Goal: Information Seeking & Learning: Learn about a topic

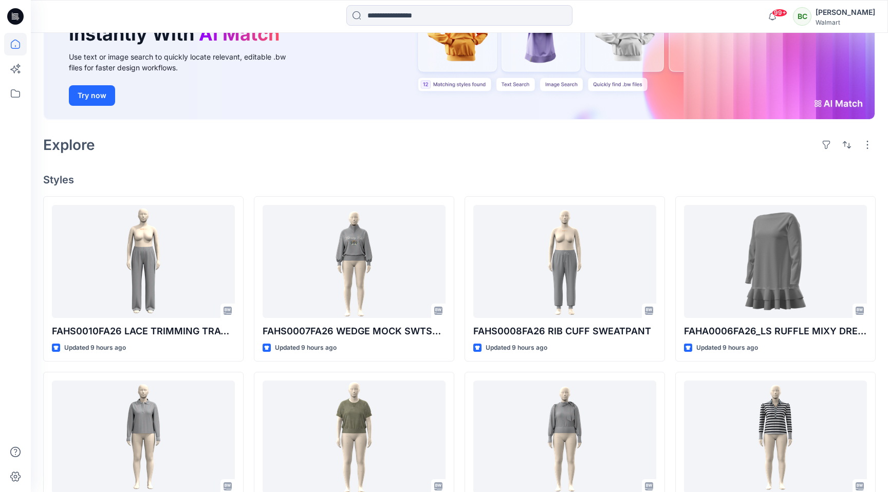
scroll to position [127, 0]
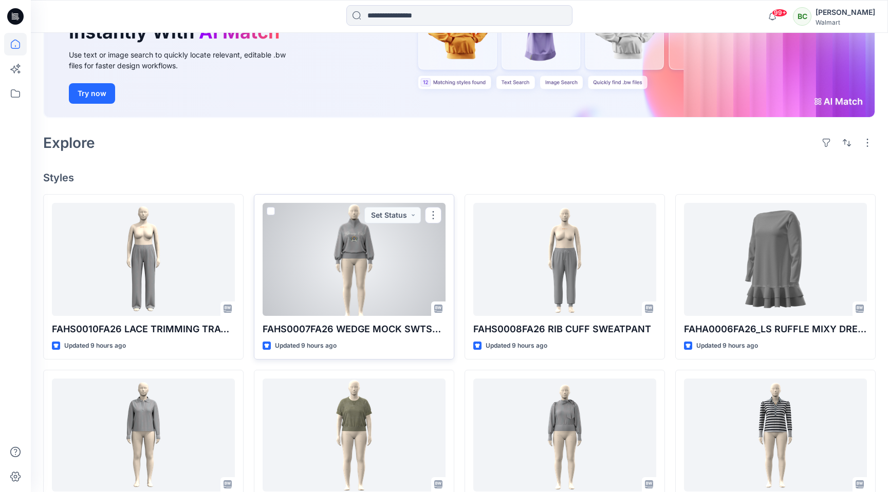
click at [362, 238] on div at bounding box center [353, 259] width 183 height 113
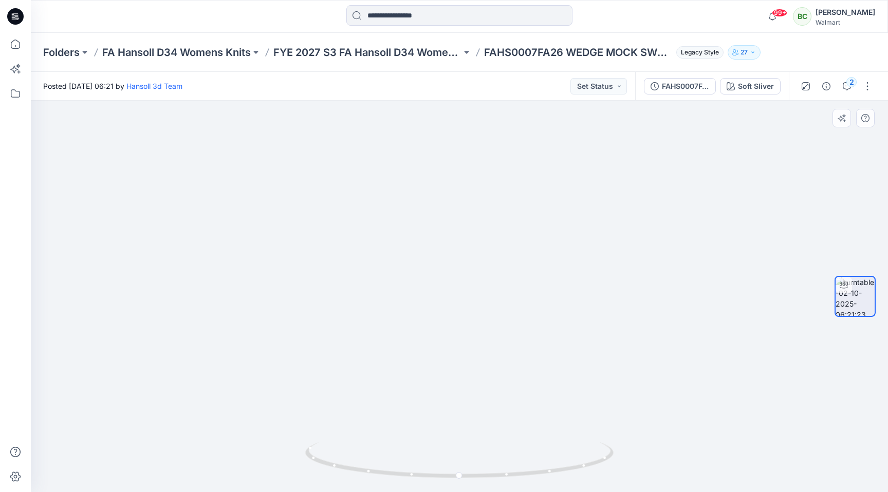
drag, startPoint x: 504, startPoint y: 181, endPoint x: 484, endPoint y: 299, distance: 120.3
click at [484, 299] on img at bounding box center [443, 231] width 890 height 522
drag, startPoint x: 612, startPoint y: 172, endPoint x: 612, endPoint y: 184, distance: 12.3
click at [612, 184] on img at bounding box center [459, 265] width 690 height 453
drag, startPoint x: 612, startPoint y: 186, endPoint x: 611, endPoint y: 211, distance: 24.7
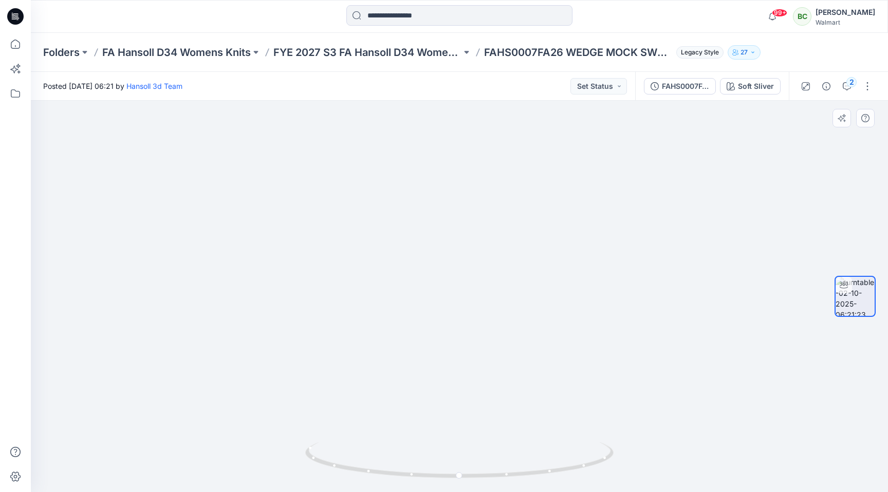
click at [611, 211] on img at bounding box center [459, 278] width 690 height 428
click at [339, 52] on p "FYE 2027 S3 FA Hansoll D34 Womens Knits" at bounding box center [367, 52] width 188 height 14
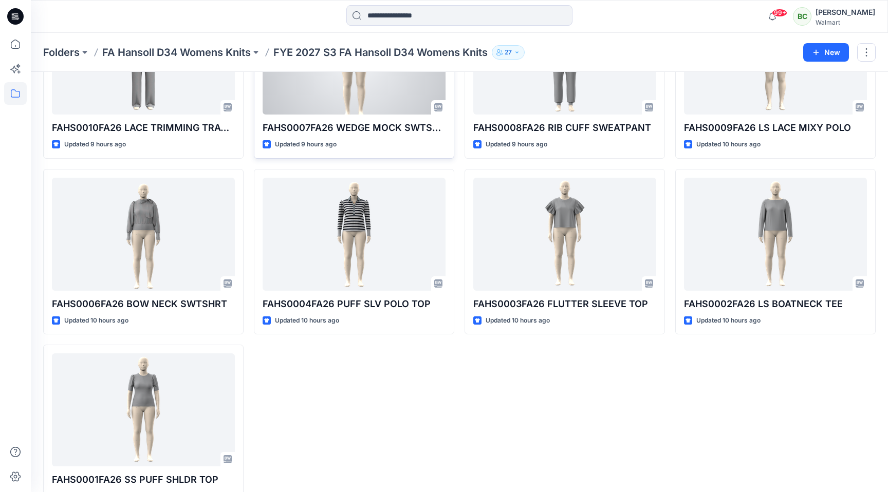
scroll to position [124, 0]
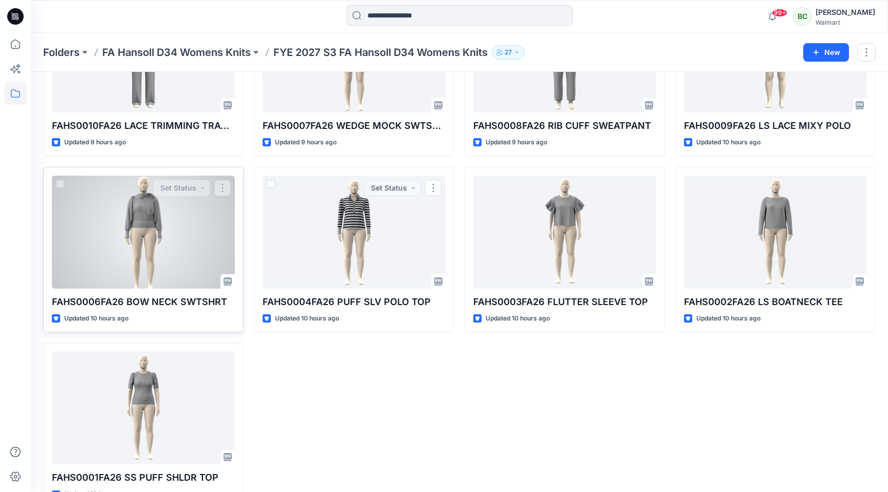
click at [136, 234] on div at bounding box center [143, 232] width 183 height 113
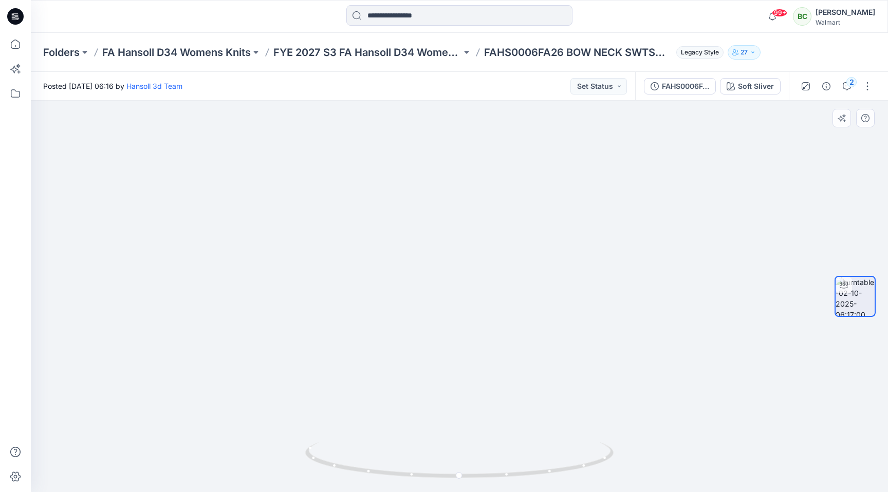
drag, startPoint x: 484, startPoint y: 187, endPoint x: 476, endPoint y: 304, distance: 117.4
click at [476, 304] on img at bounding box center [451, 202] width 1002 height 579
click at [224, 49] on p "FA Hansoll D34 Womens Knits" at bounding box center [176, 52] width 148 height 14
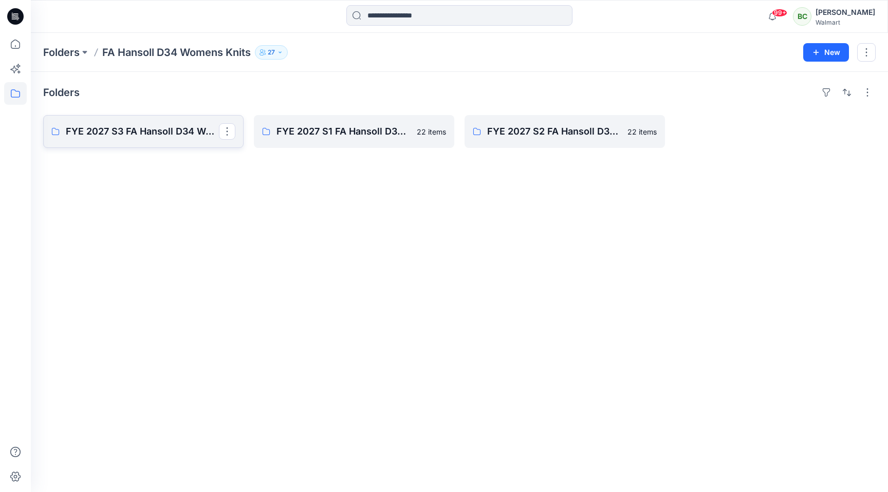
click at [168, 134] on p "FYE 2027 S3 FA Hansoll D34 Womens Knits" at bounding box center [142, 131] width 153 height 14
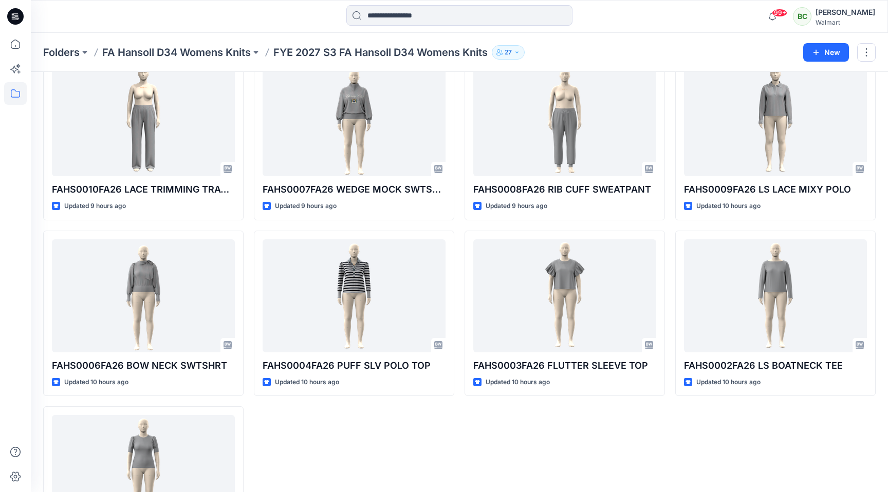
scroll to position [52, 0]
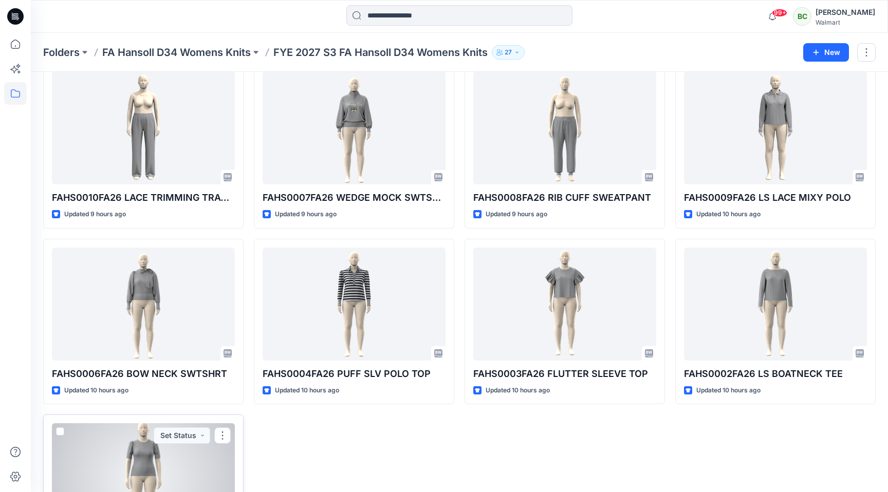
click at [116, 458] on div at bounding box center [143, 479] width 183 height 113
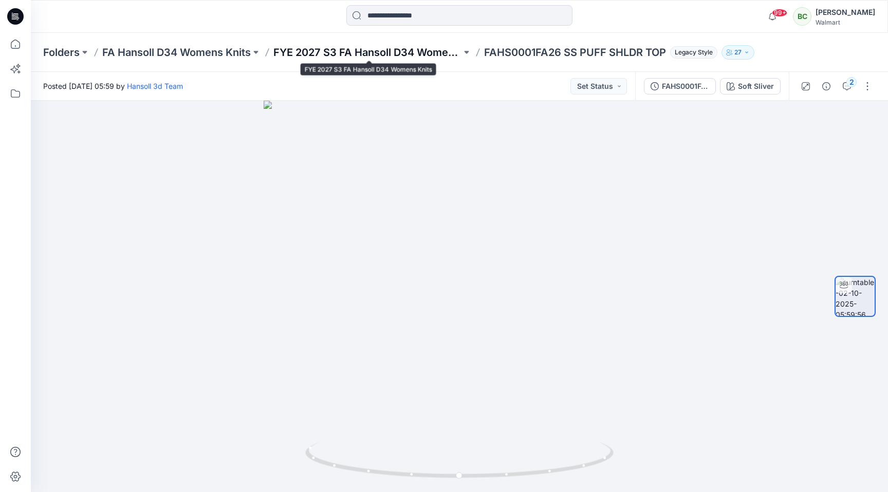
click at [354, 53] on p "FYE 2027 S3 FA Hansoll D34 Womens Knits" at bounding box center [367, 52] width 188 height 14
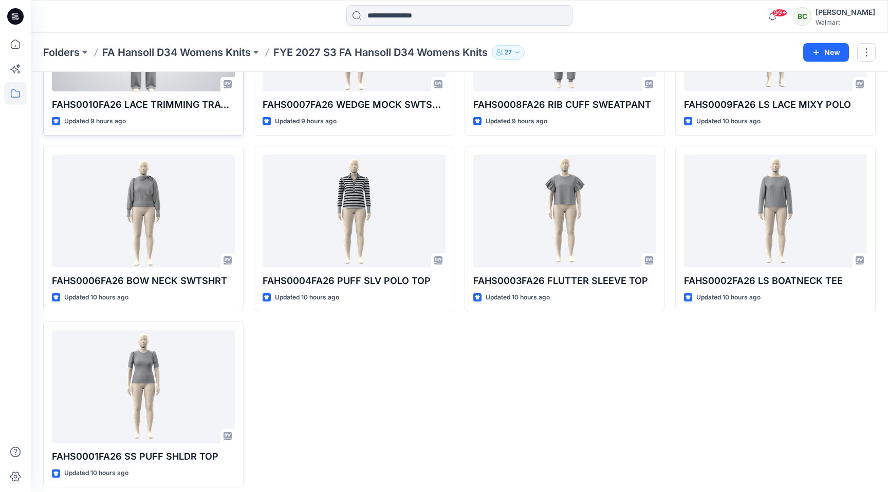
scroll to position [152, 0]
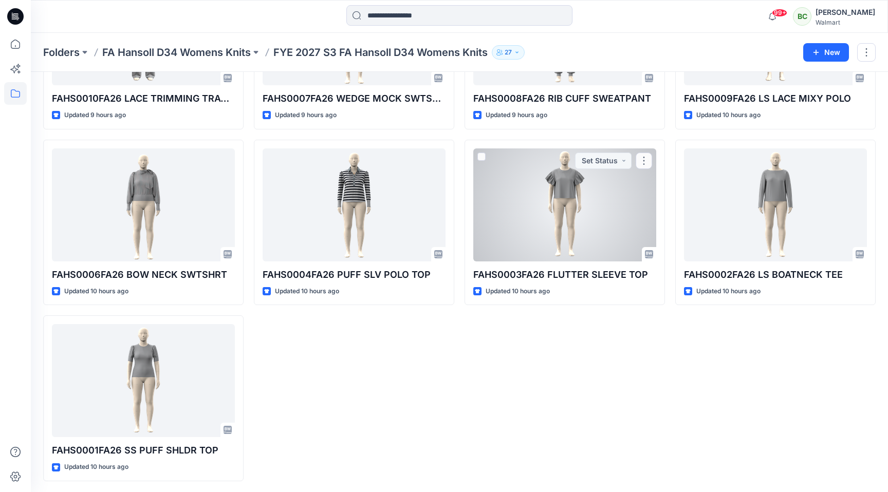
click at [580, 200] on div at bounding box center [564, 204] width 183 height 113
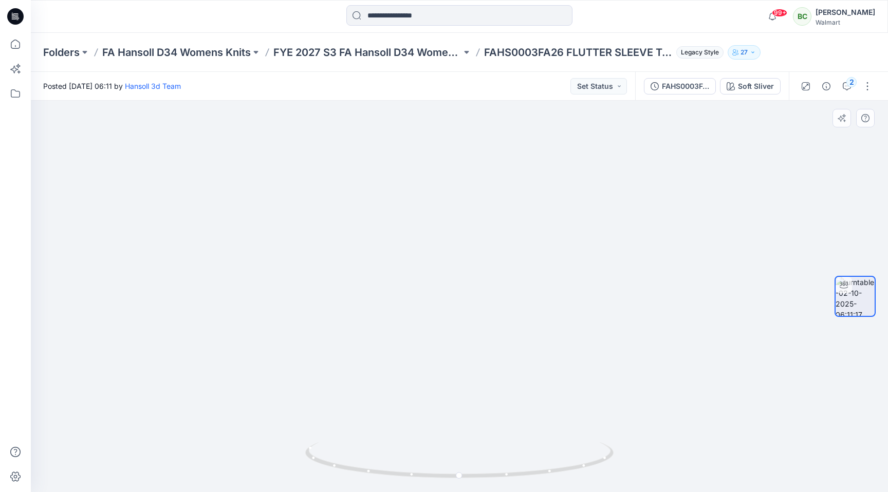
drag, startPoint x: 513, startPoint y: 205, endPoint x: 513, endPoint y: 296, distance: 91.4
click at [513, 296] on img at bounding box center [459, 255] width 740 height 474
